Goal: Find specific page/section: Find specific page/section

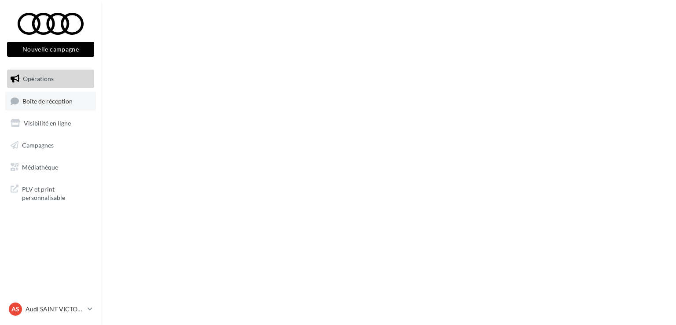
click at [51, 102] on span "Boîte de réception" at bounding box center [47, 100] width 50 height 7
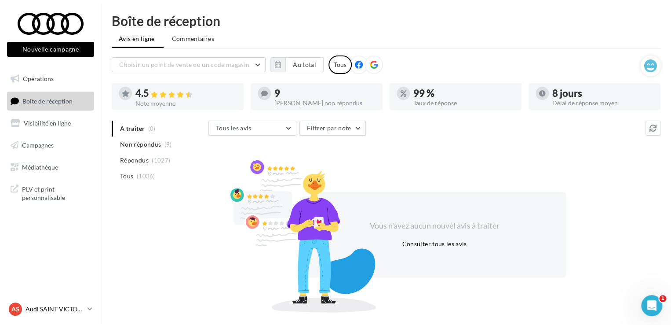
click at [55, 313] on div "AS Audi SAINT VICTORET audi-sain-gau" at bounding box center [46, 308] width 75 height 13
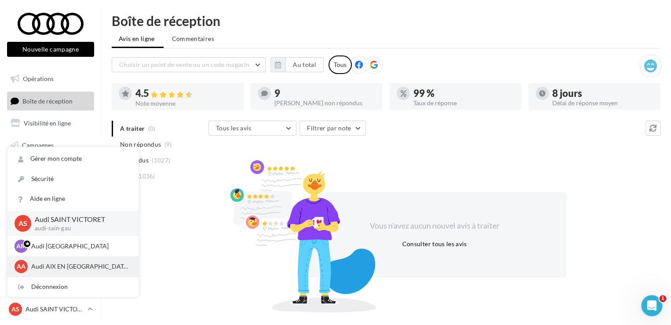
click at [56, 263] on p "Audi AIX EN [GEOGRAPHIC_DATA]" at bounding box center [79, 266] width 97 height 9
